Goal: Task Accomplishment & Management: Manage account settings

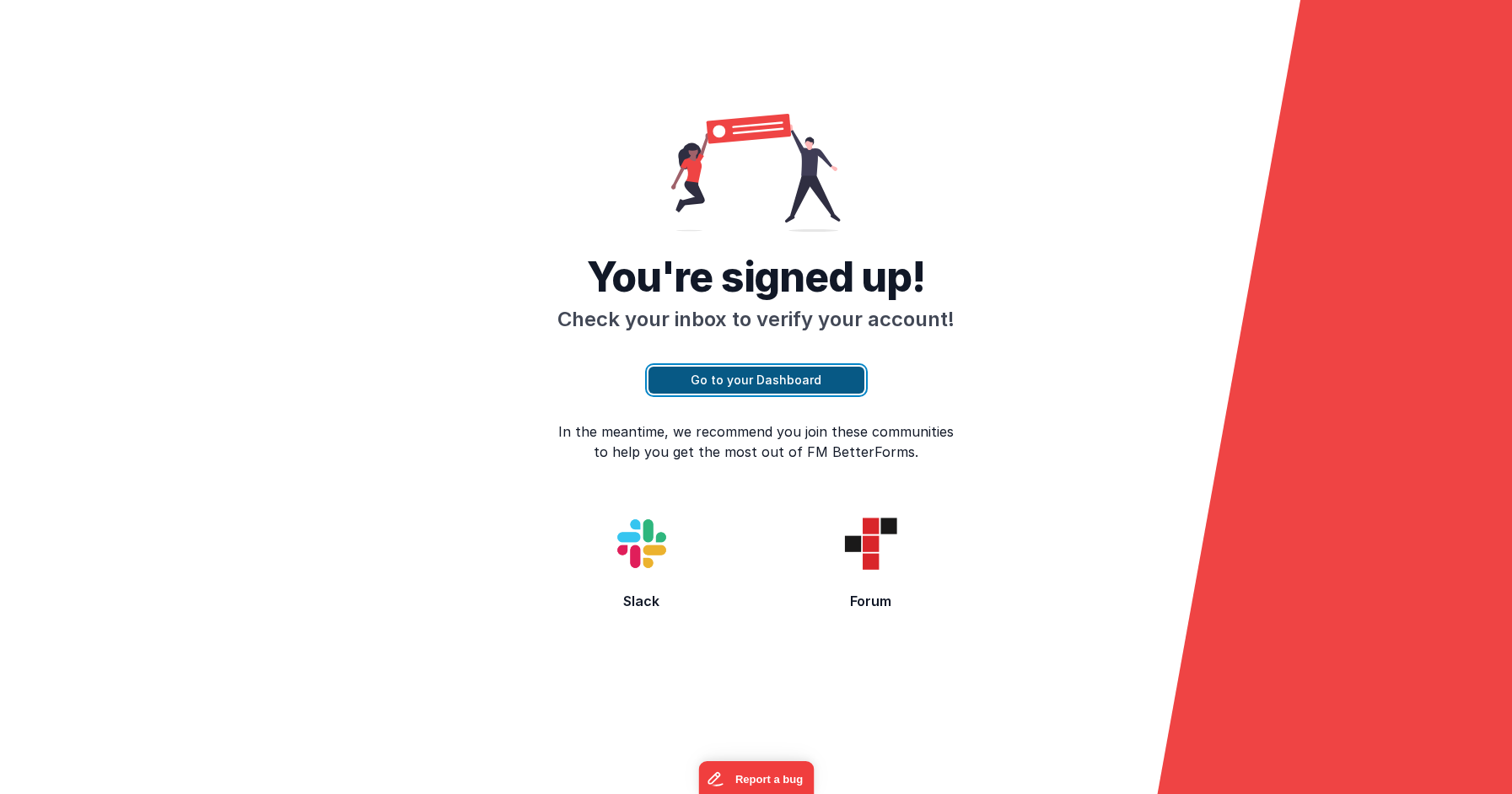
click at [782, 375] on button "Go to your Dashboard" at bounding box center [756, 380] width 216 height 27
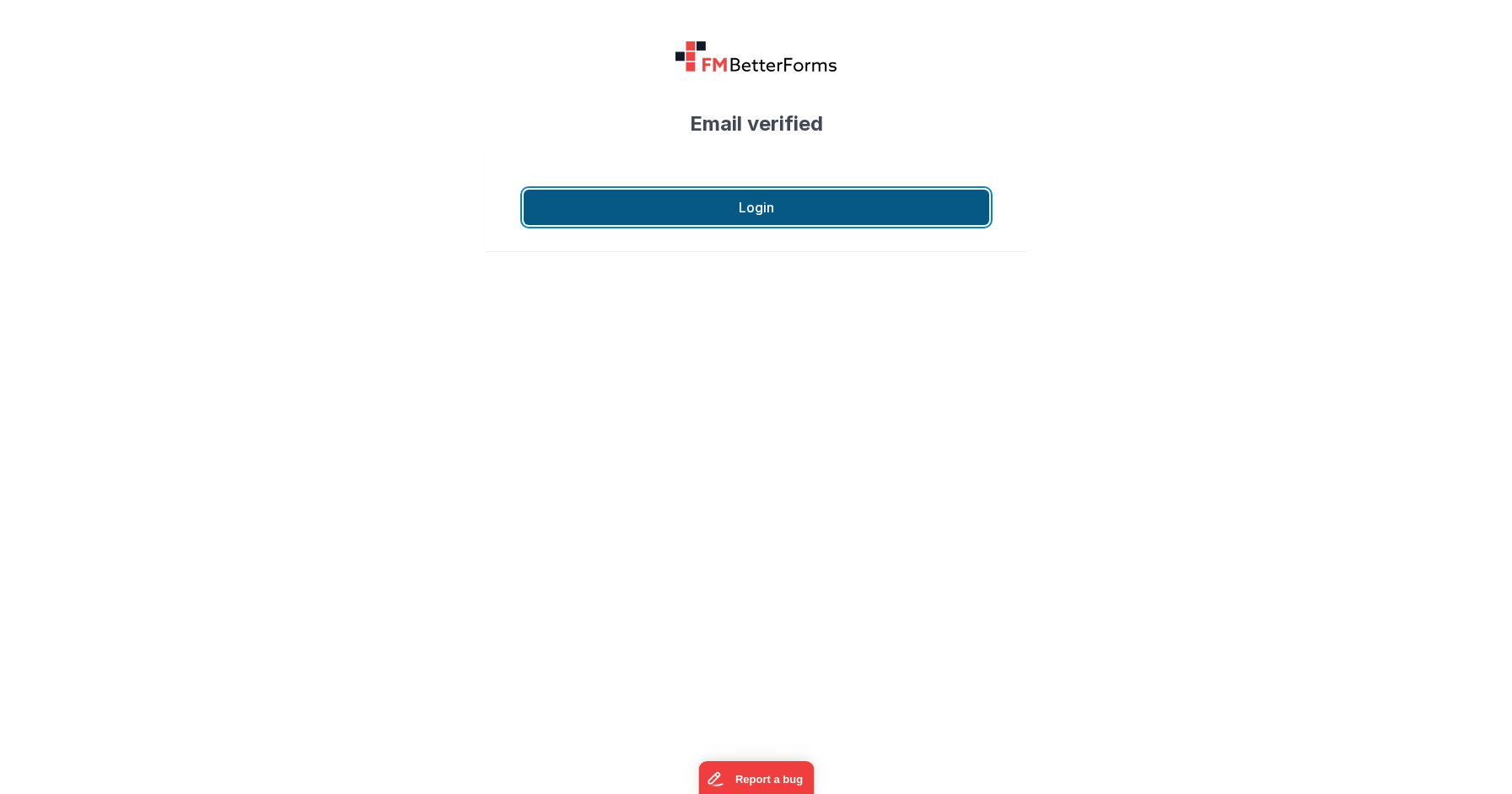
click at [740, 190] on button "Login" at bounding box center [756, 207] width 466 height 36
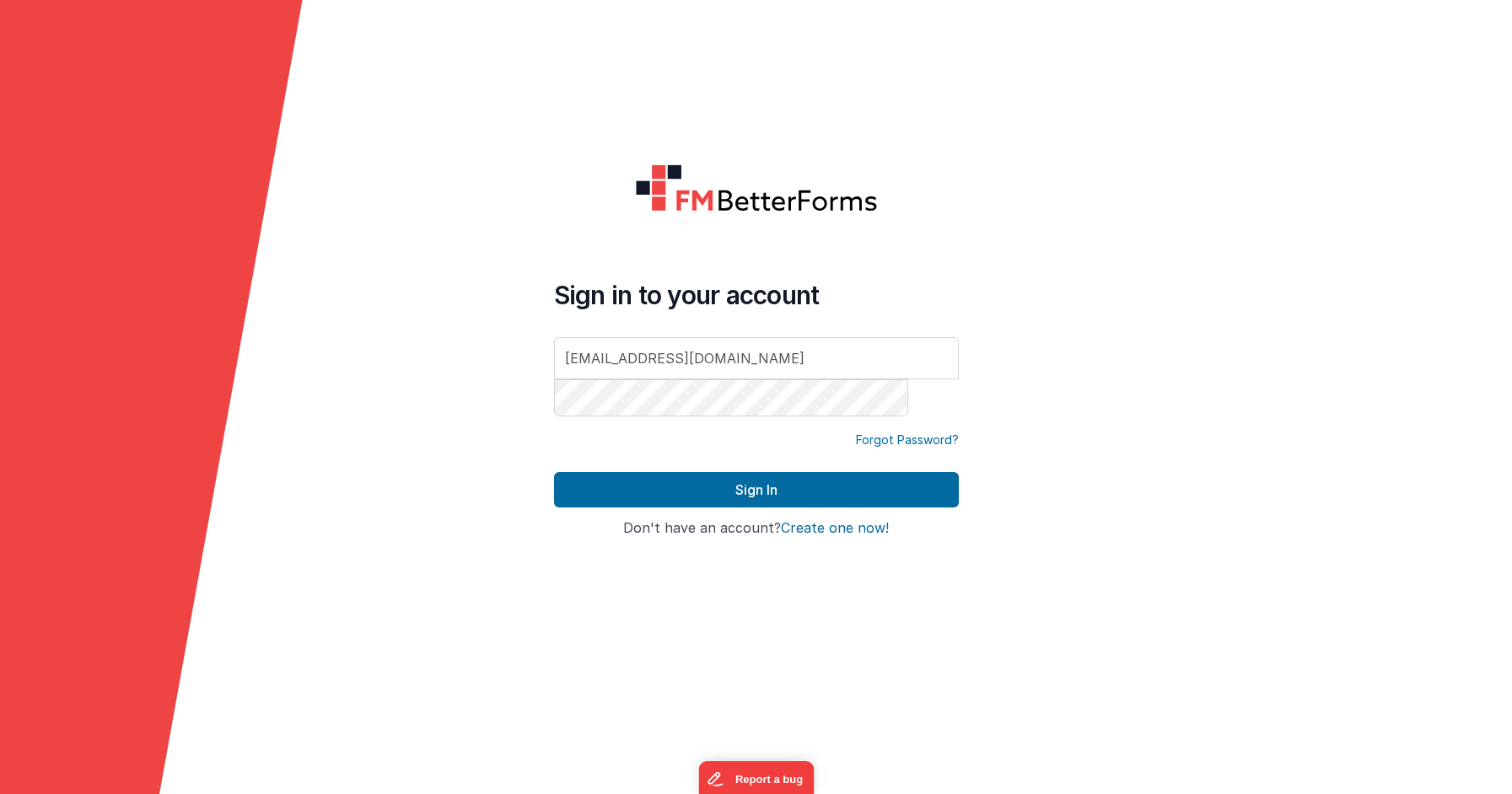
type input "bconners@championpromotion.com"
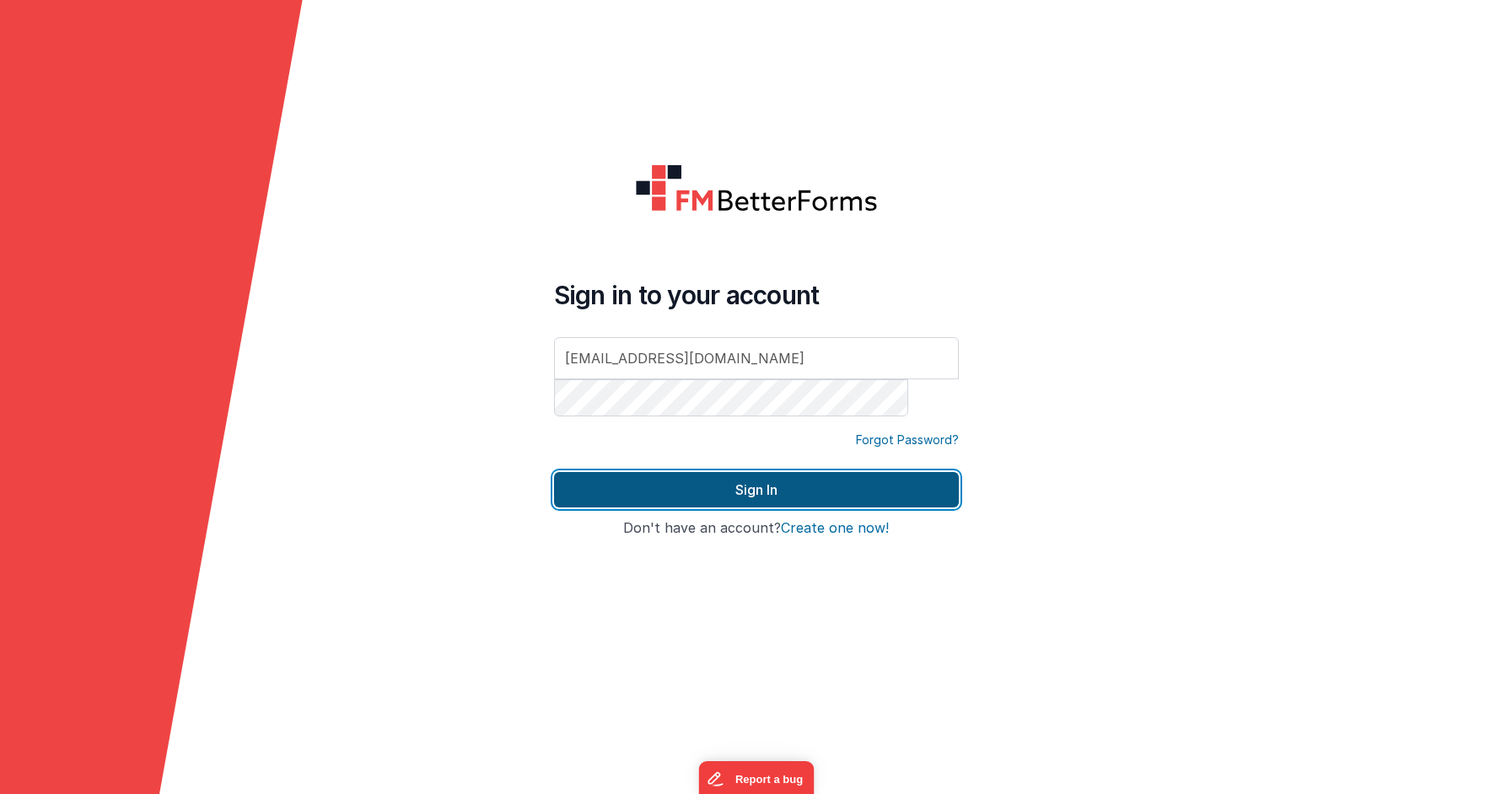
click at [844, 488] on button "Sign In" at bounding box center [756, 490] width 405 height 36
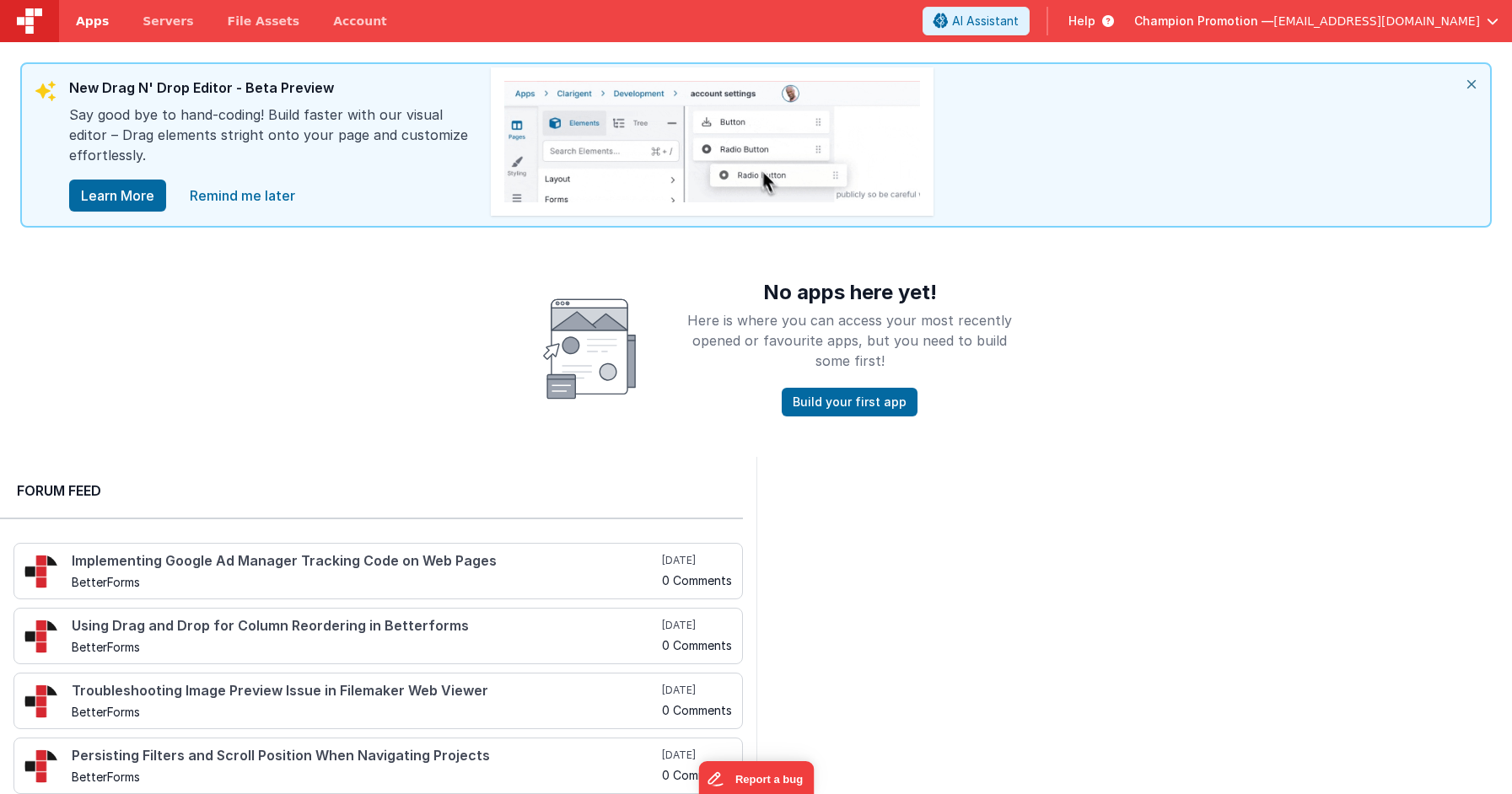
click at [81, 19] on span "Apps" at bounding box center [92, 21] width 33 height 17
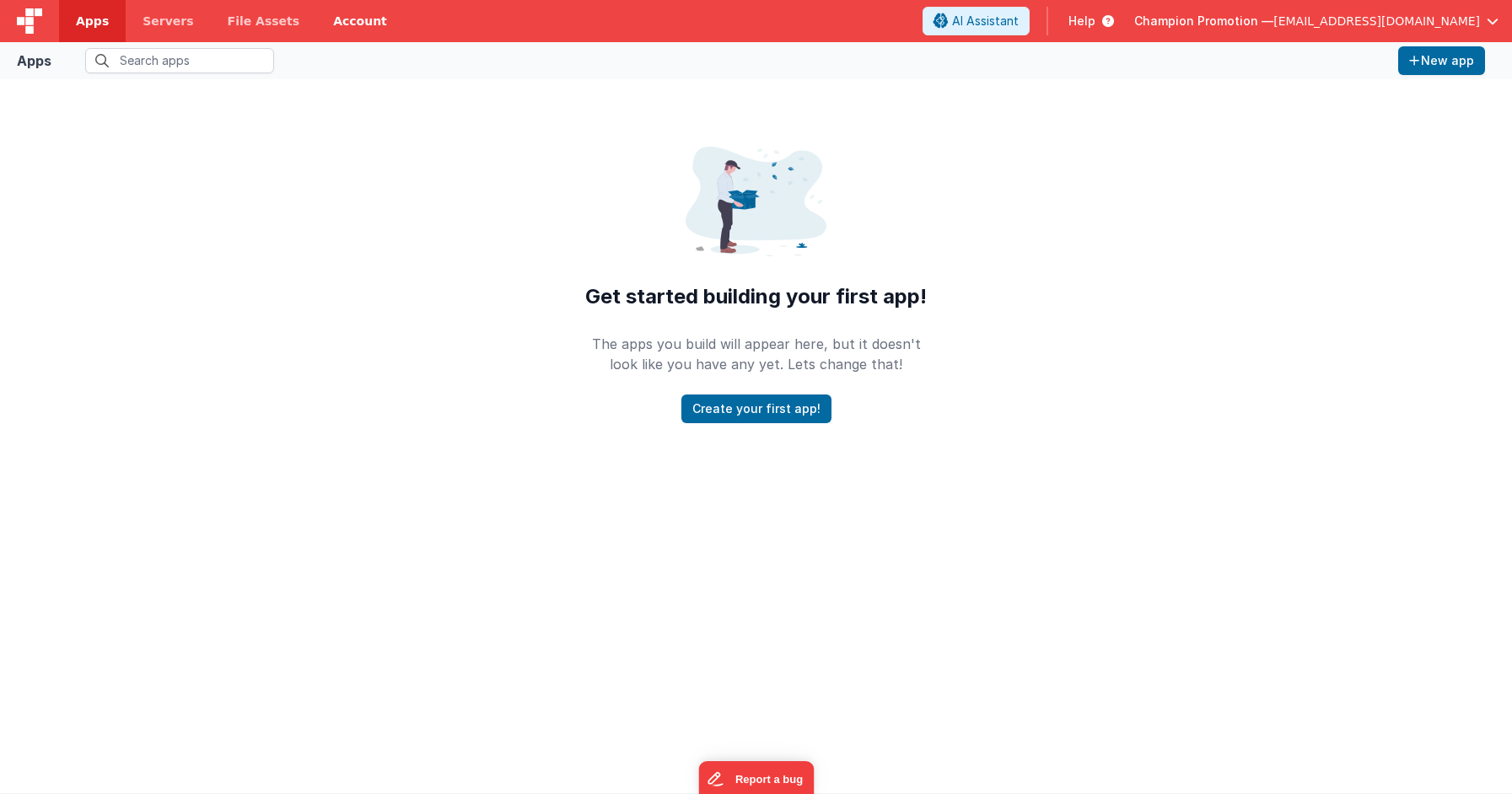
click at [317, 24] on link "Account" at bounding box center [360, 21] width 88 height 42
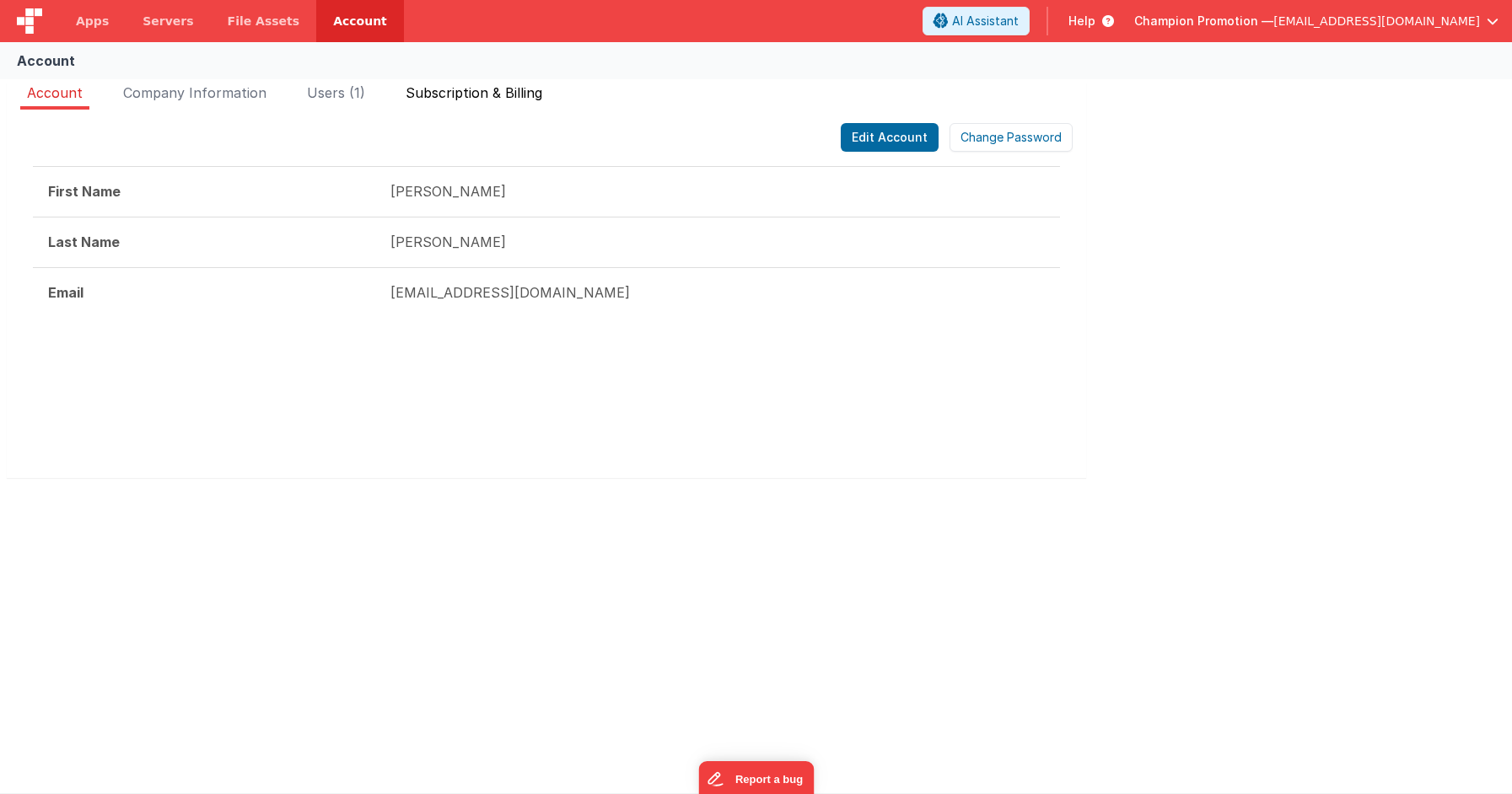
click at [405, 98] on span "Subscription & Billing" at bounding box center [474, 93] width 137 height 17
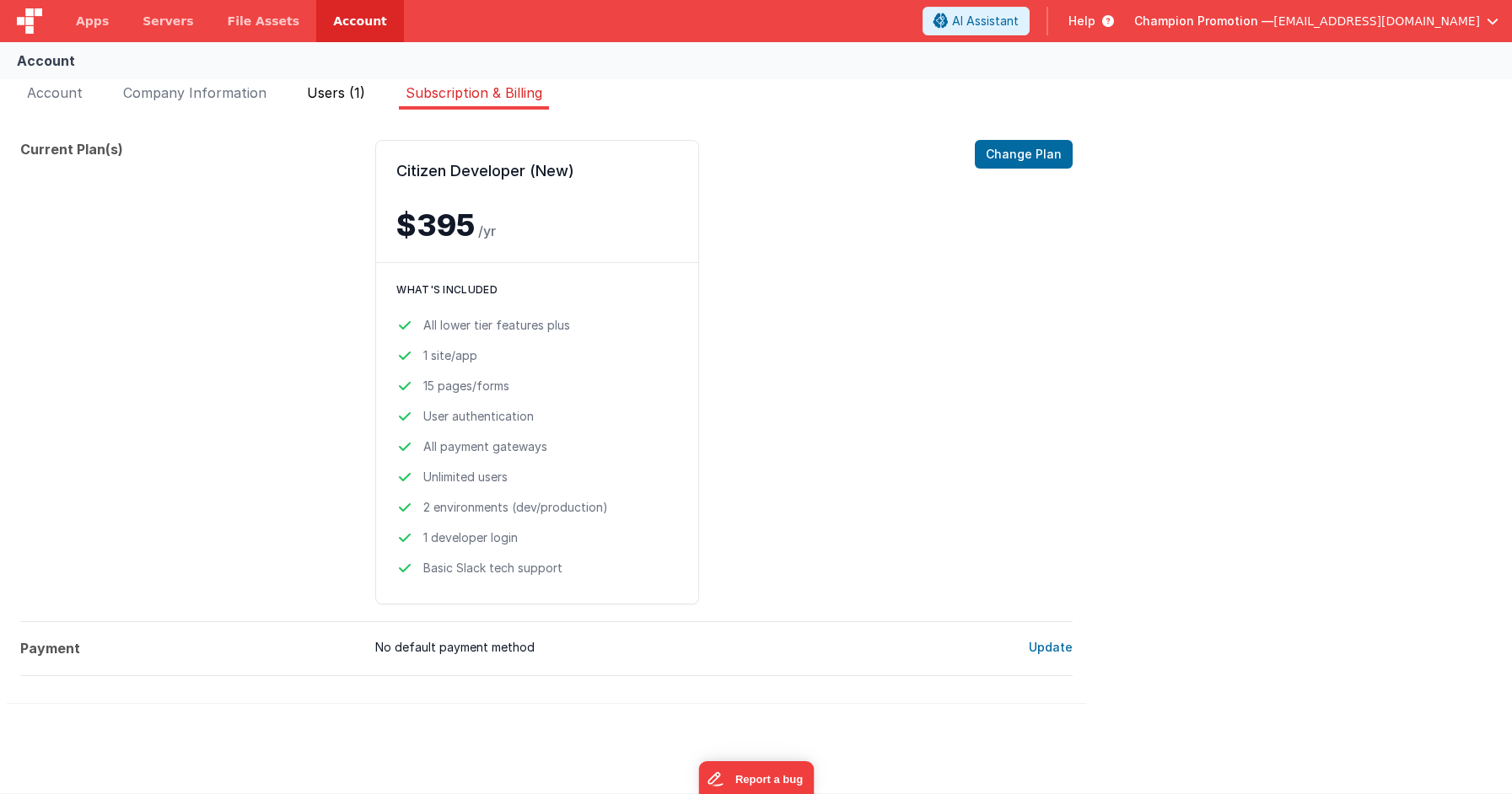
click at [309, 93] on span "Users (1)" at bounding box center [336, 93] width 58 height 17
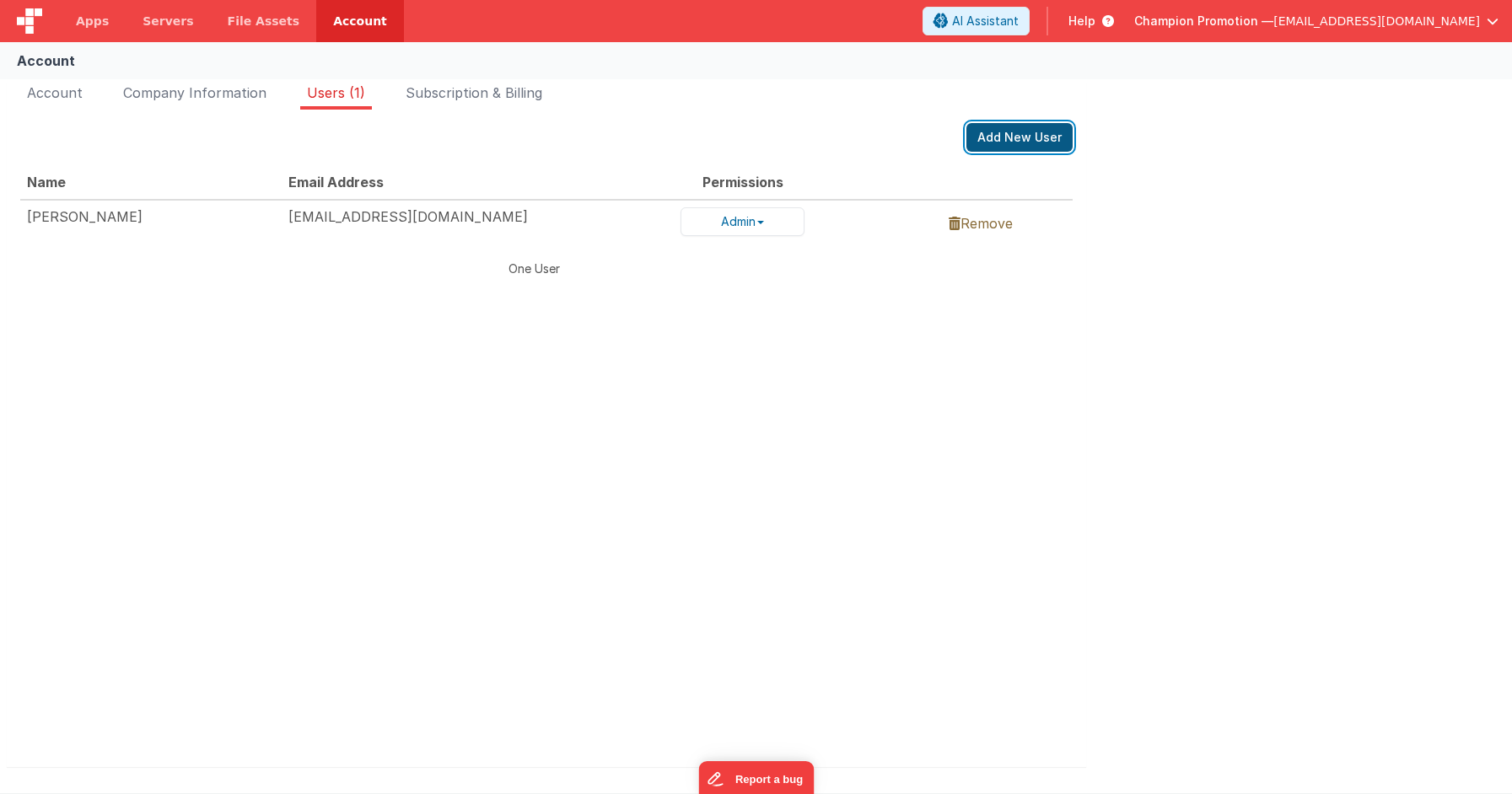
click at [966, 130] on button "Add New User" at bounding box center [1019, 138] width 106 height 29
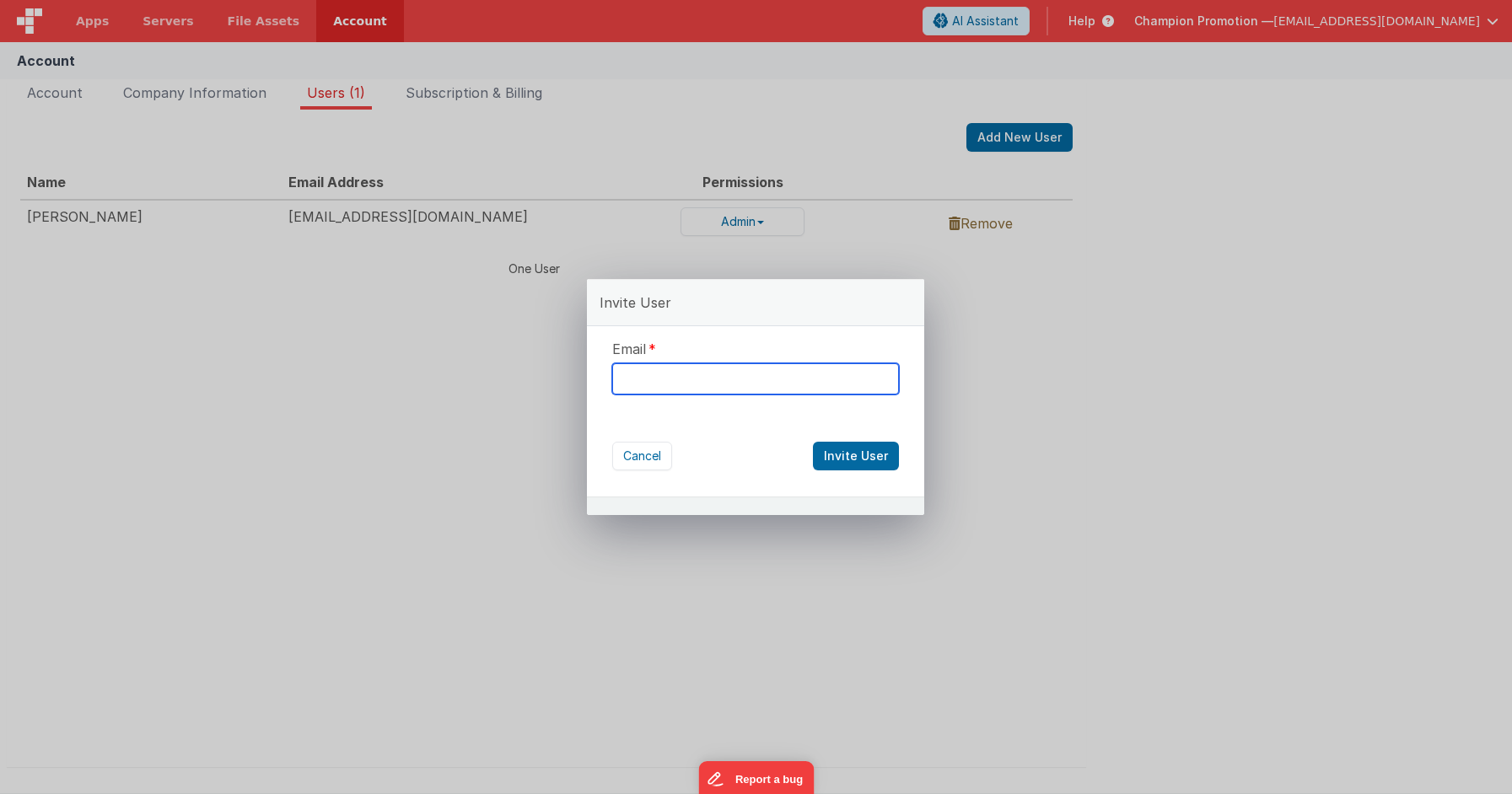
click at [802, 385] on input "text" at bounding box center [756, 379] width 287 height 31
paste input "rusty@russellhaney.com"
type input "rusty@russellhaney.com"
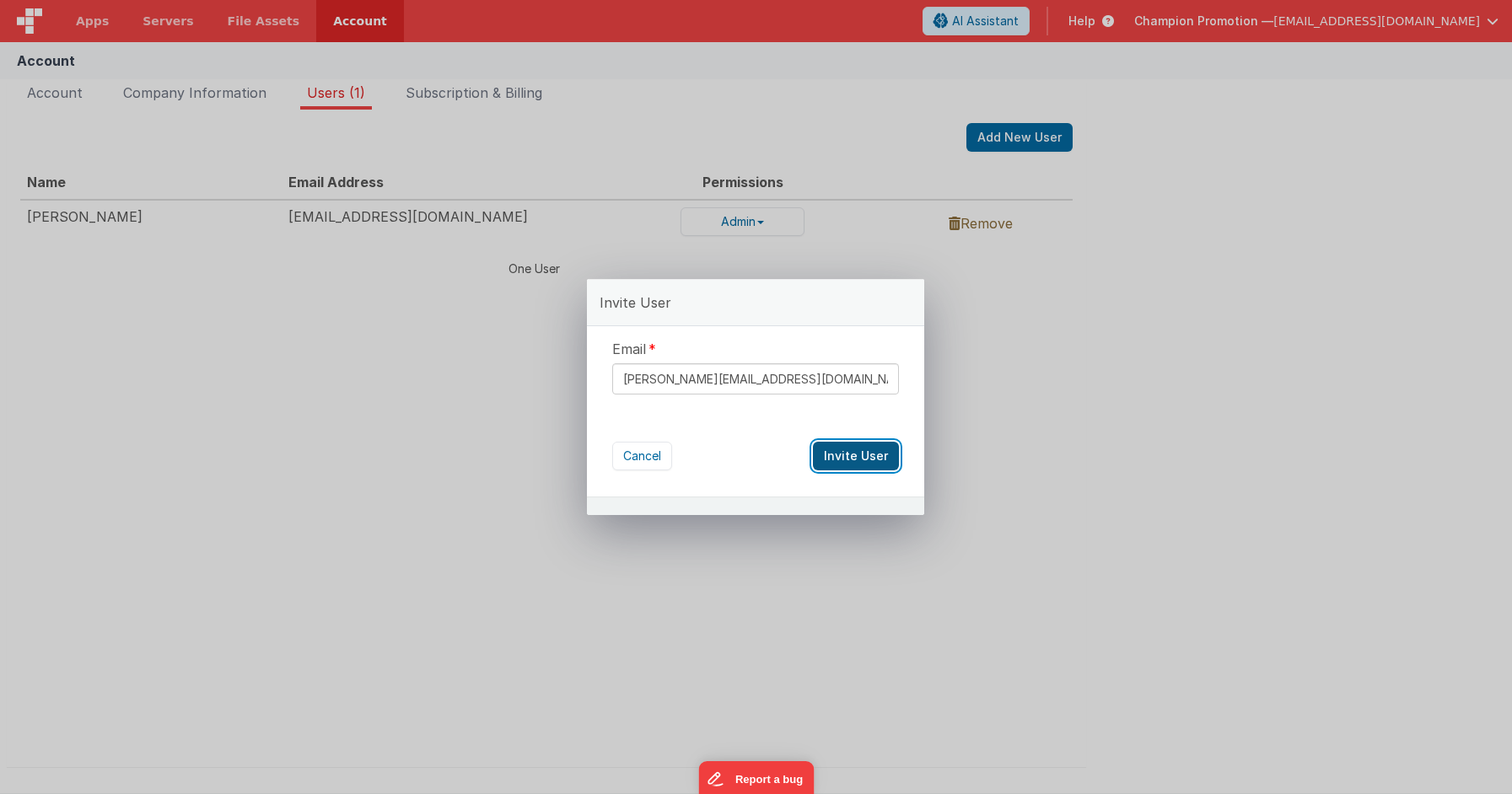
click at [849, 444] on button "Invite User" at bounding box center [856, 456] width 86 height 29
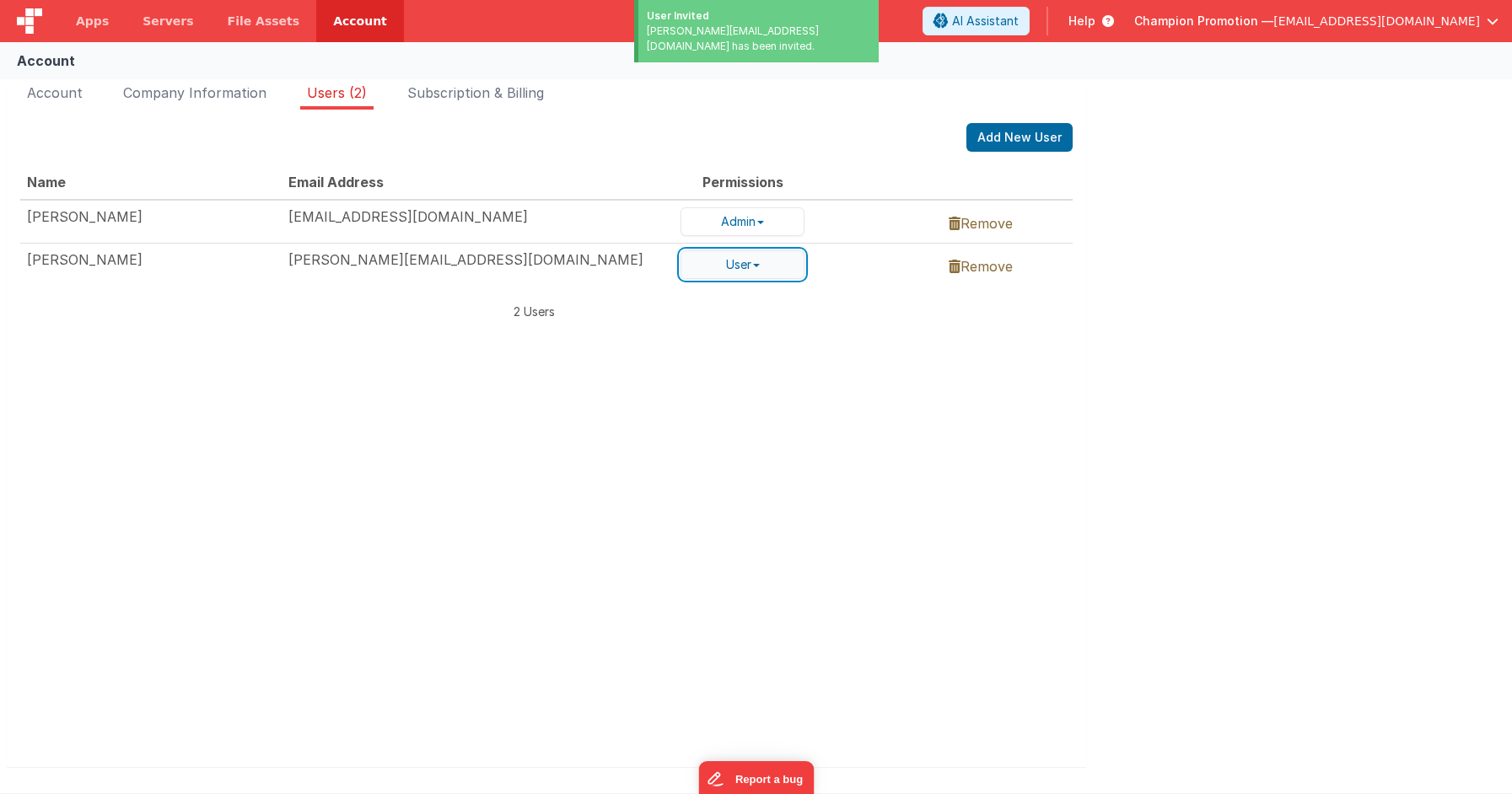
click at [680, 251] on button "User" at bounding box center [742, 265] width 124 height 29
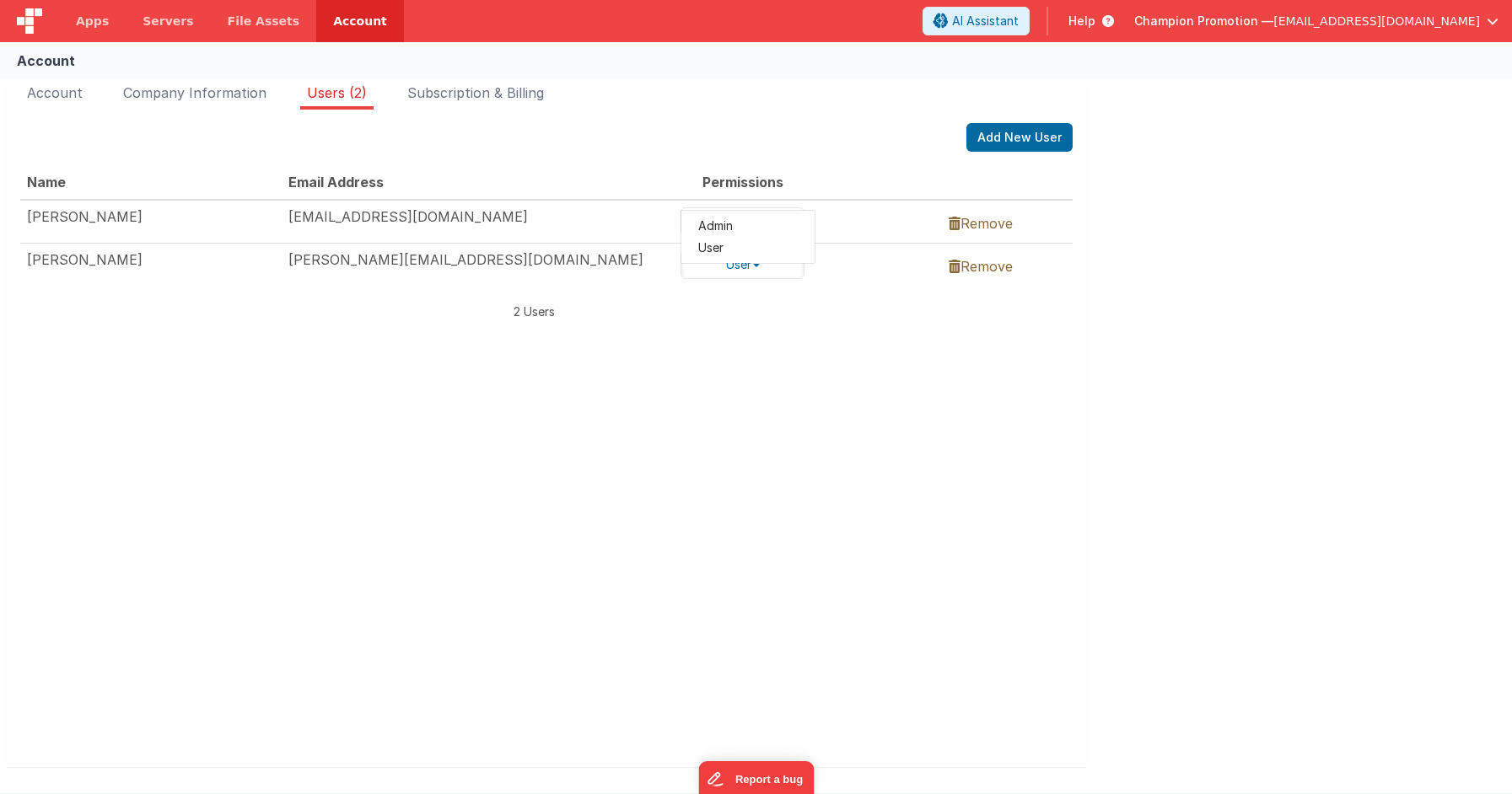
click at [732, 338] on div "Name Email Address Permissions Brandon Conners bconners@championpromotion.com A…" at bounding box center [546, 445] width 1052 height 558
